Goal: Task Accomplishment & Management: Manage account settings

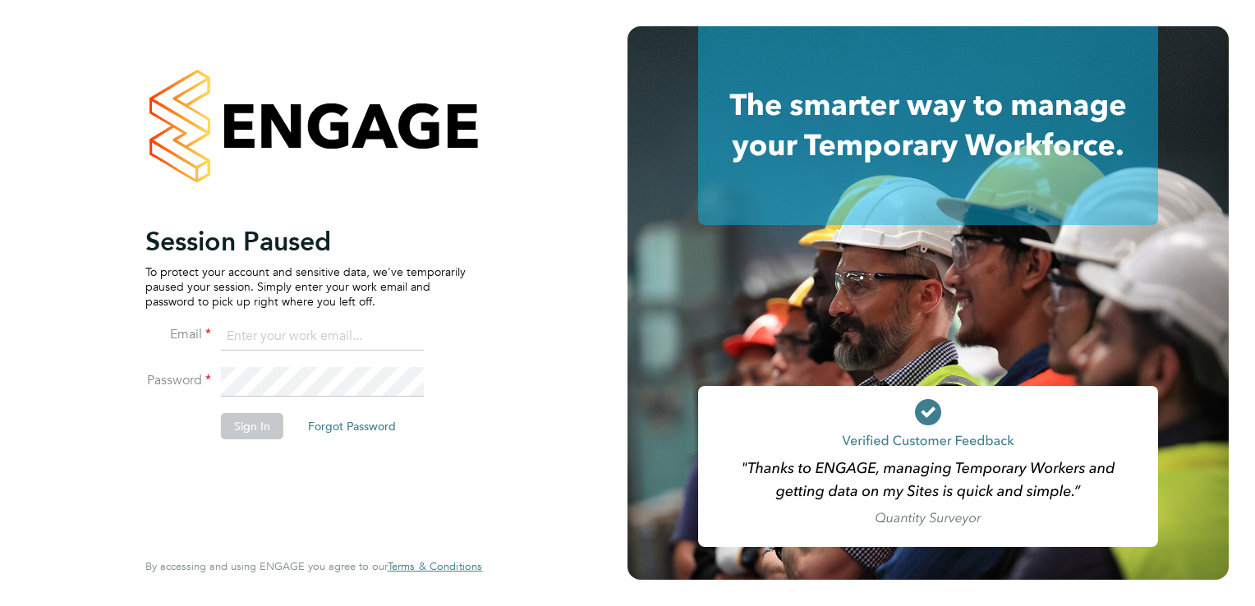
type input "[EMAIL_ADDRESS][DOMAIN_NAME]"
click at [266, 416] on button "Sign In" at bounding box center [252, 426] width 62 height 26
